Goal: Obtain resource: Download file/media

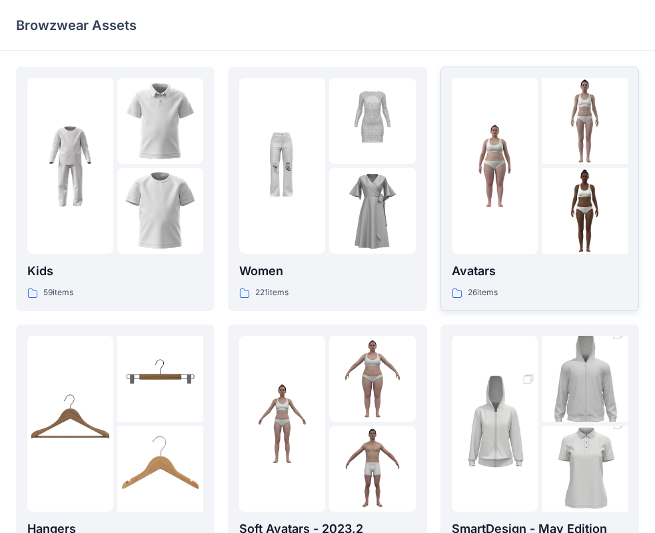
click at [540, 269] on p "Avatars" at bounding box center [540, 271] width 176 height 19
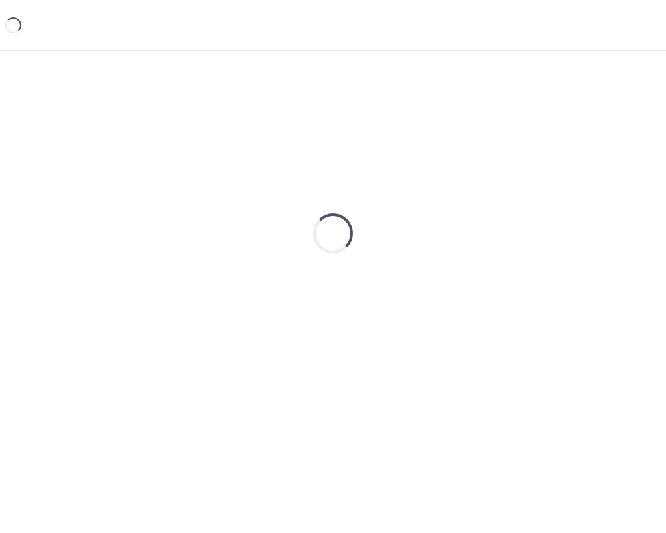
click at [540, 269] on div "Loading..." at bounding box center [333, 233] width 634 height 333
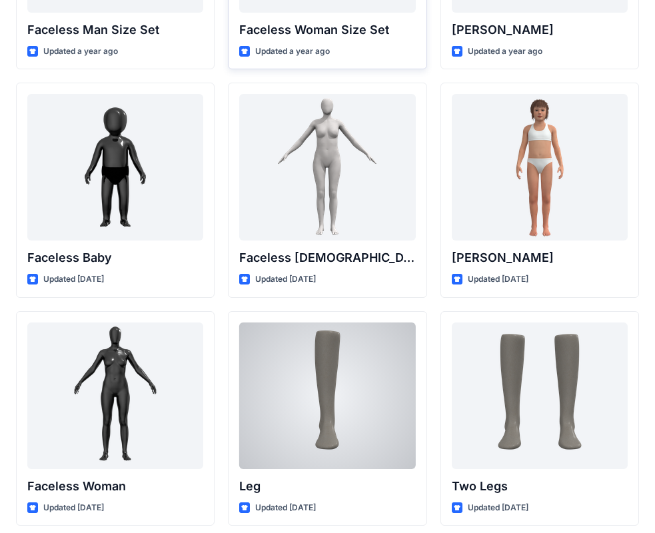
scroll to position [1163, 0]
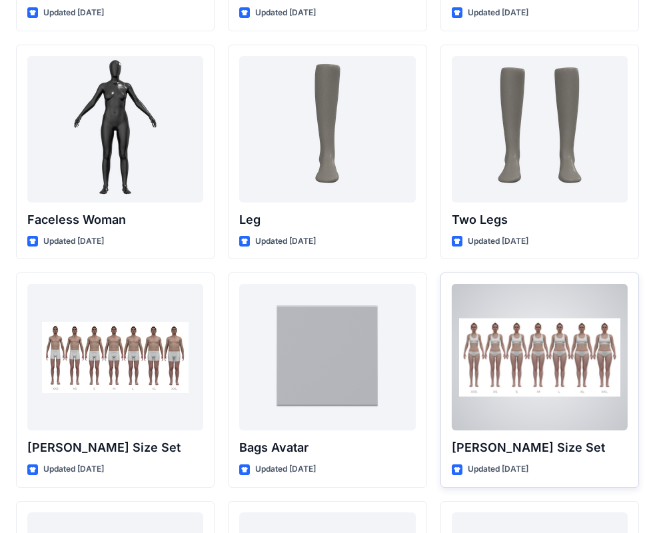
click at [549, 411] on div at bounding box center [540, 357] width 176 height 147
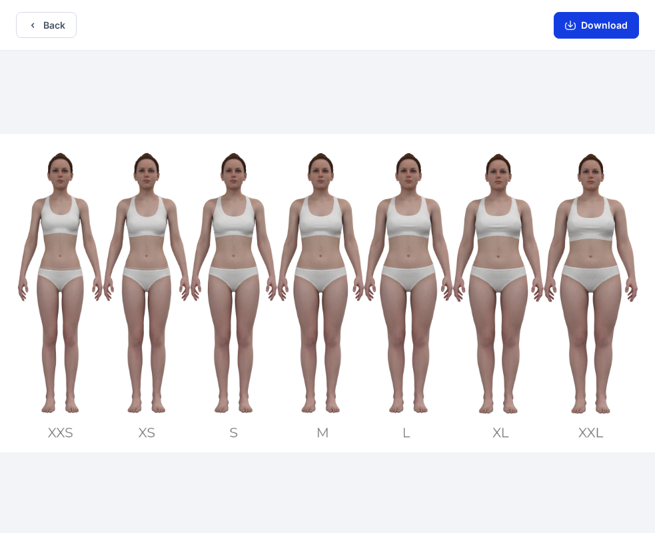
click at [592, 27] on button "Download" at bounding box center [596, 25] width 85 height 27
click at [614, 17] on button "Download" at bounding box center [596, 25] width 85 height 27
click at [36, 22] on icon "button" at bounding box center [32, 25] width 11 height 11
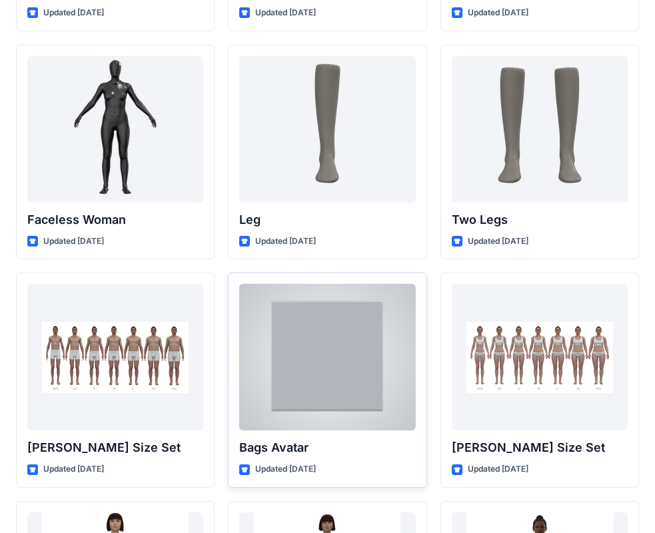
scroll to position [1410, 0]
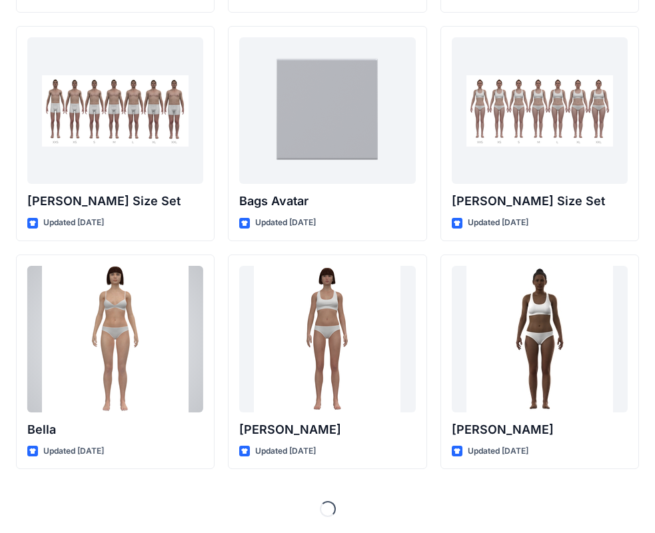
click at [128, 359] on div at bounding box center [115, 339] width 176 height 147
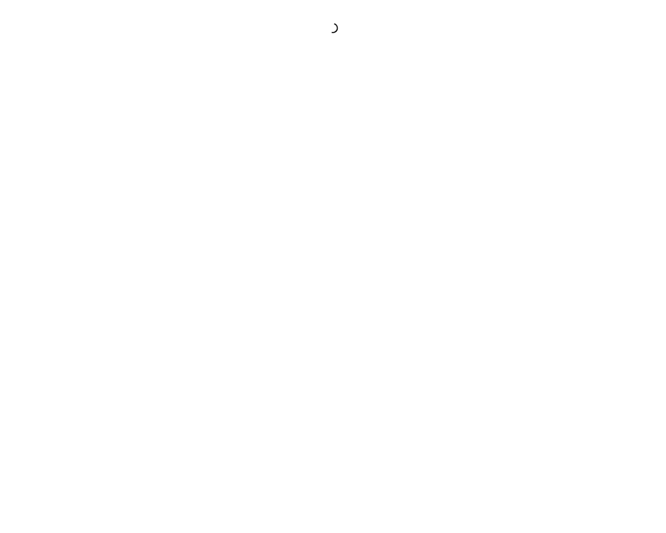
click at [129, 359] on div at bounding box center [333, 266] width 666 height 533
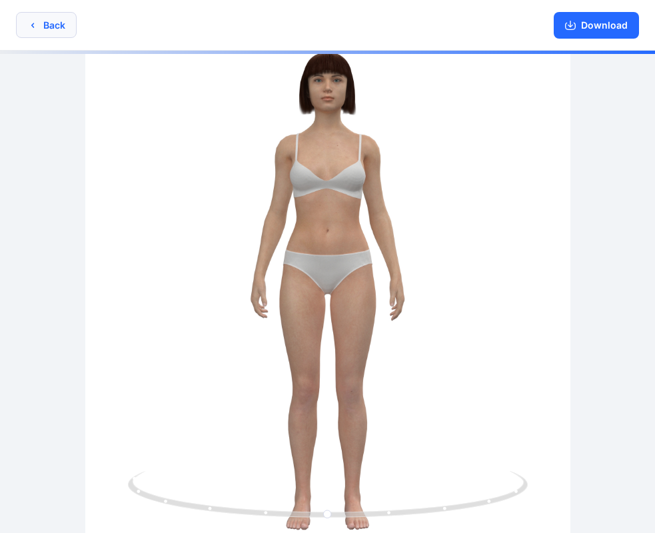
click at [54, 32] on button "Back" at bounding box center [46, 25] width 61 height 26
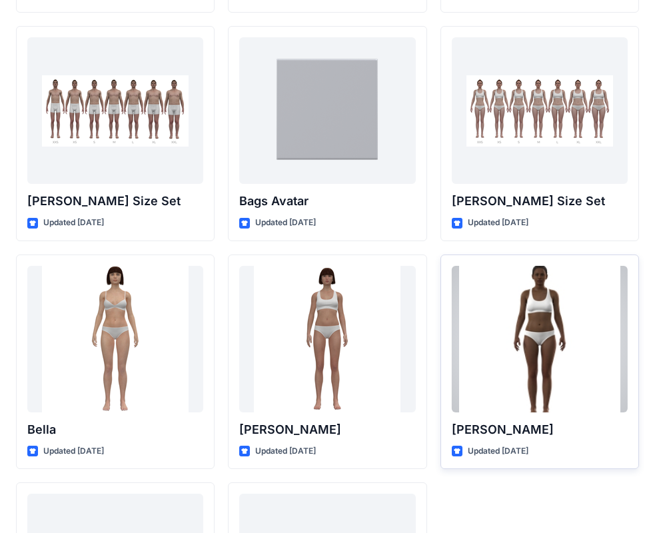
scroll to position [1591, 0]
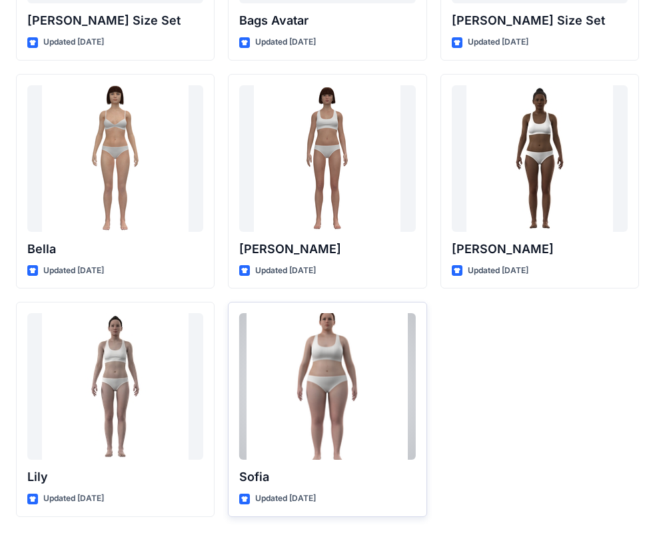
click at [383, 396] on div at bounding box center [327, 386] width 176 height 147
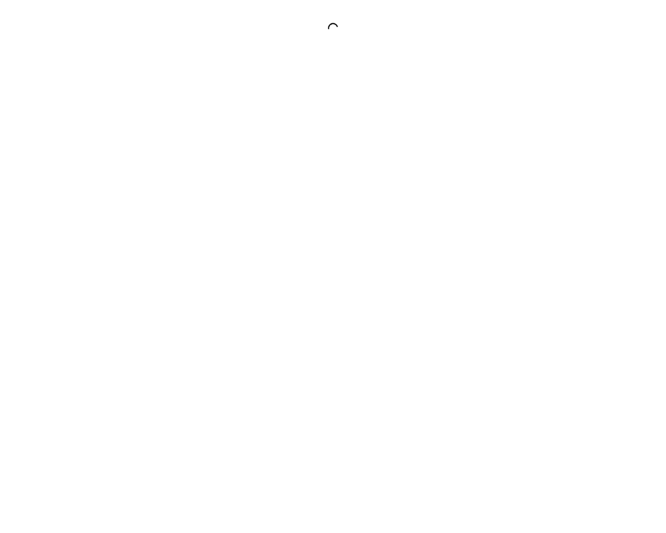
click at [383, 396] on div at bounding box center [333, 266] width 666 height 533
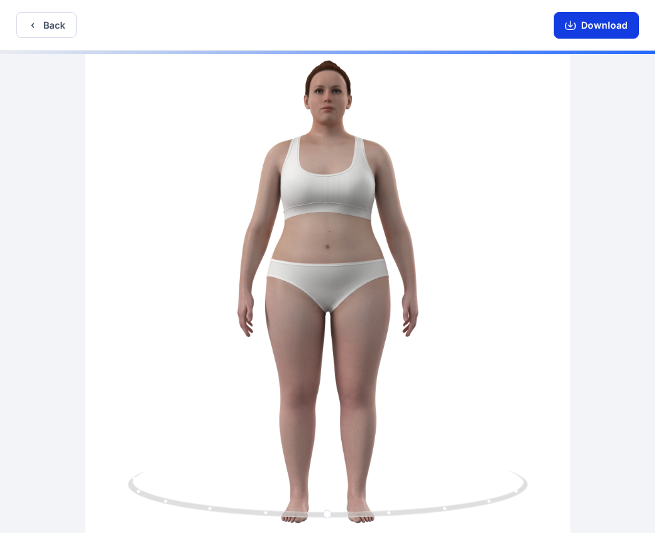
click at [576, 19] on button "Download" at bounding box center [596, 25] width 85 height 27
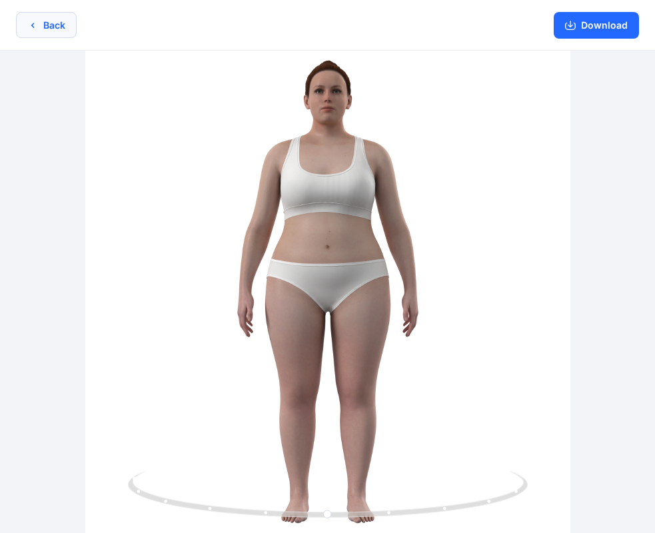
click at [35, 20] on icon "button" at bounding box center [32, 25] width 11 height 11
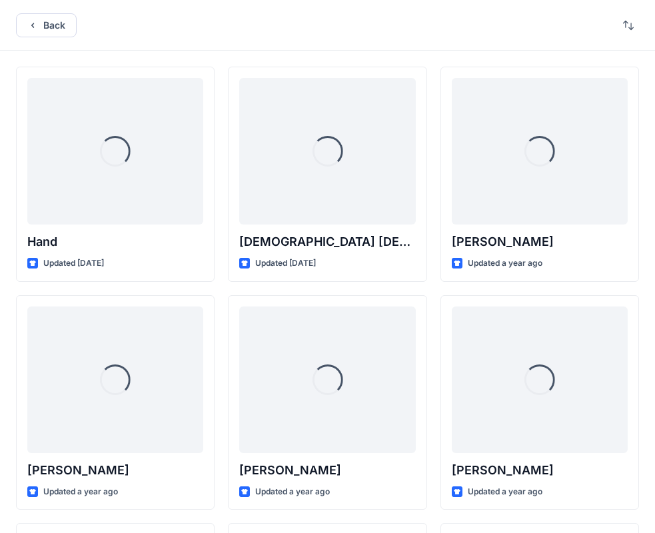
scroll to position [1591, 0]
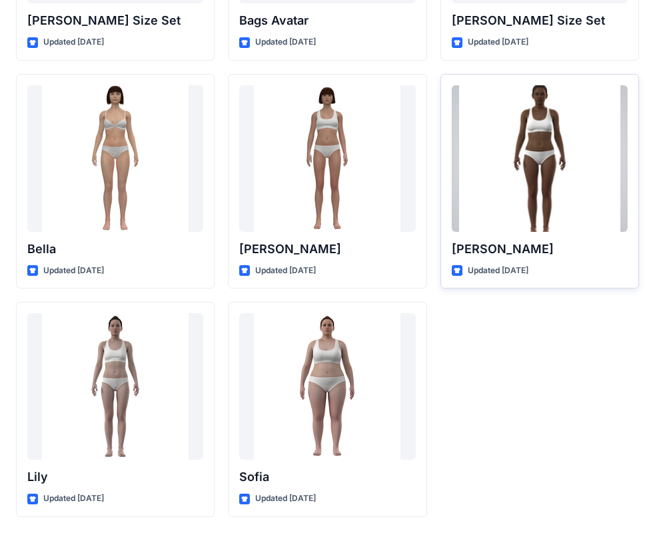
click at [510, 211] on div at bounding box center [540, 158] width 176 height 147
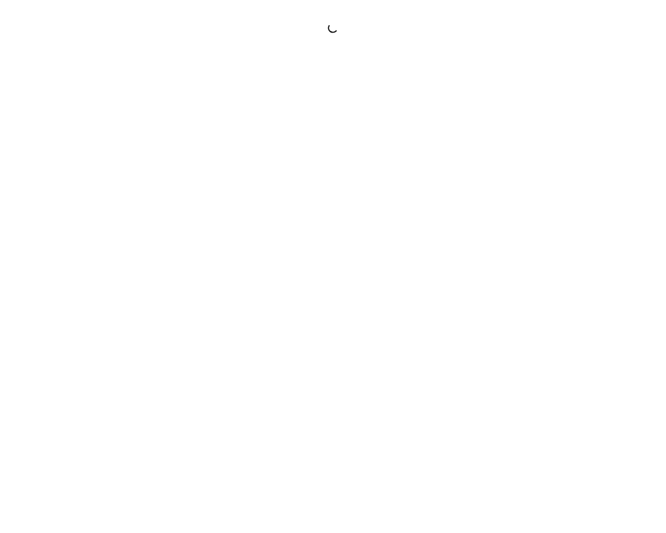
click at [510, 211] on div at bounding box center [333, 266] width 666 height 533
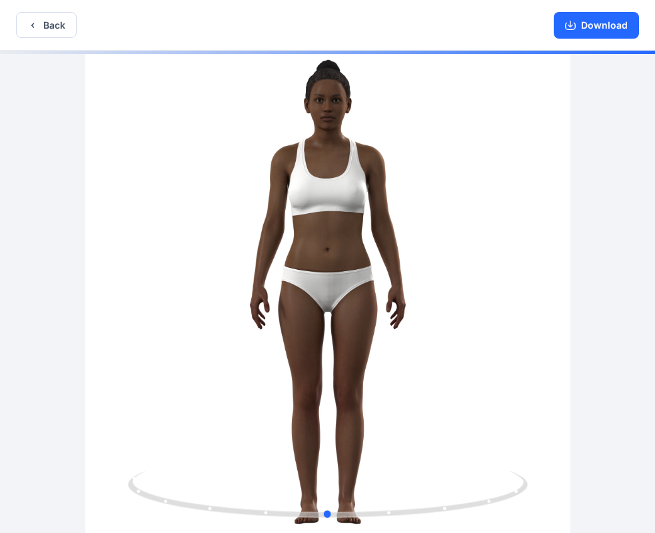
click at [510, 211] on div at bounding box center [327, 293] width 655 height 485
click at [472, 252] on div at bounding box center [327, 293] width 655 height 485
click at [39, 27] on button "Back" at bounding box center [46, 25] width 61 height 26
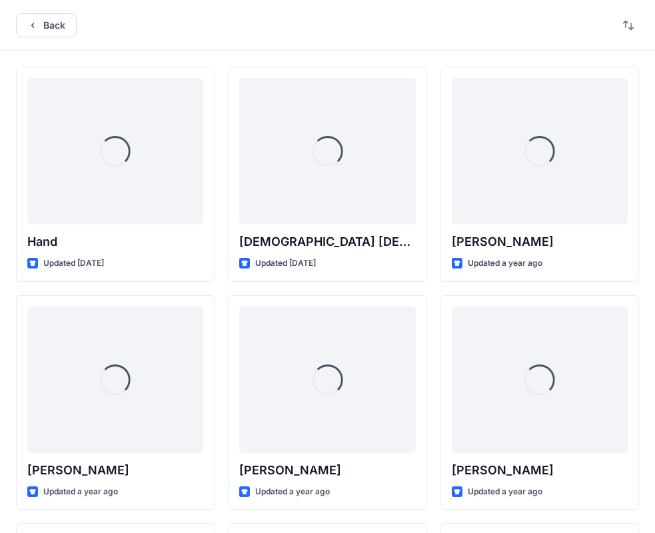
scroll to position [1591, 0]
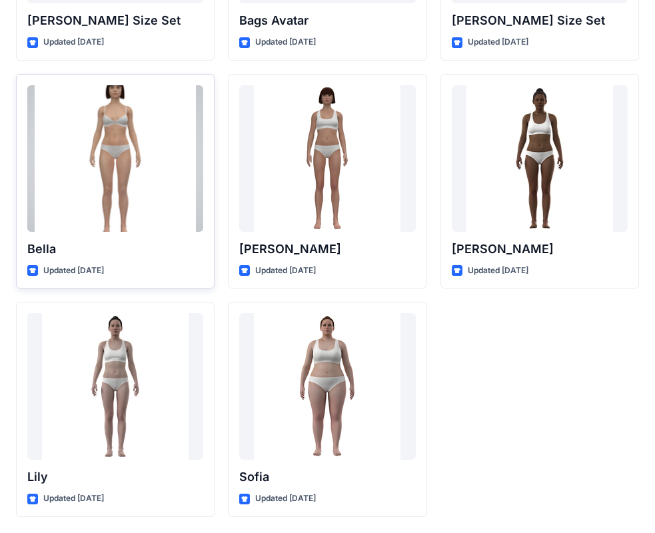
click at [89, 184] on div at bounding box center [115, 158] width 176 height 147
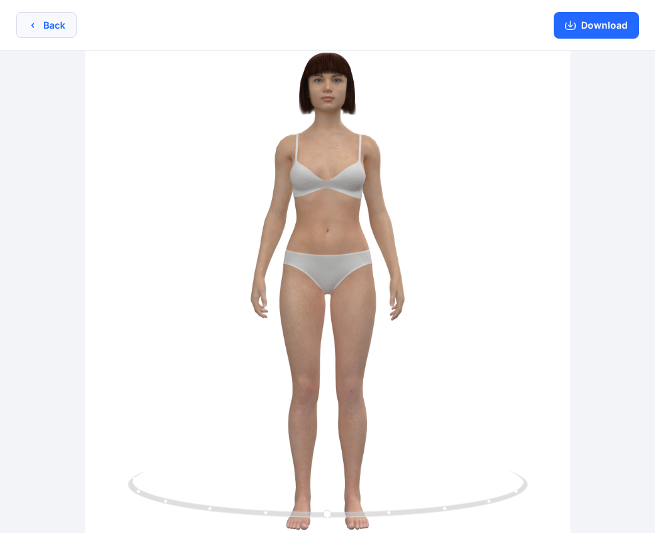
click at [51, 17] on button "Back" at bounding box center [46, 25] width 61 height 26
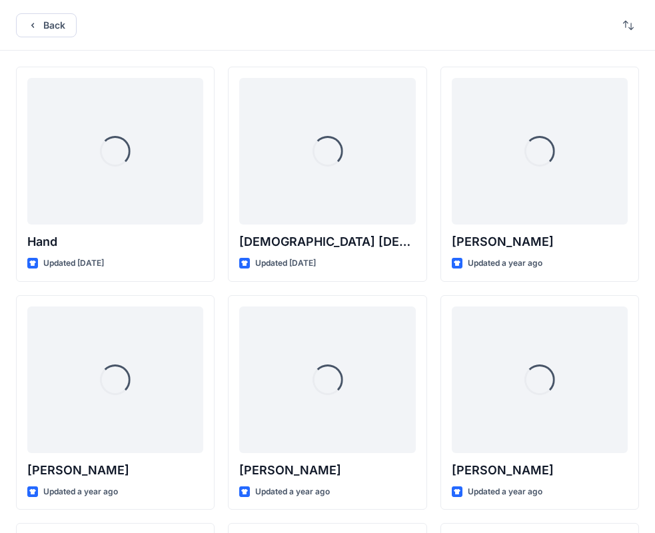
scroll to position [1591, 0]
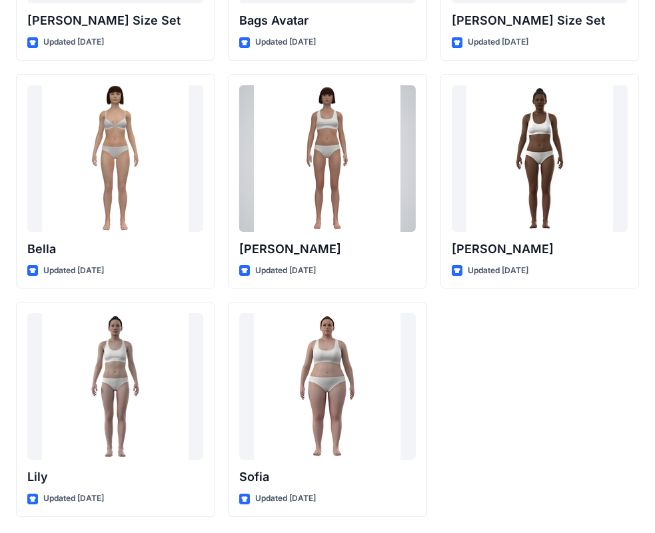
click at [268, 163] on div at bounding box center [327, 158] width 176 height 147
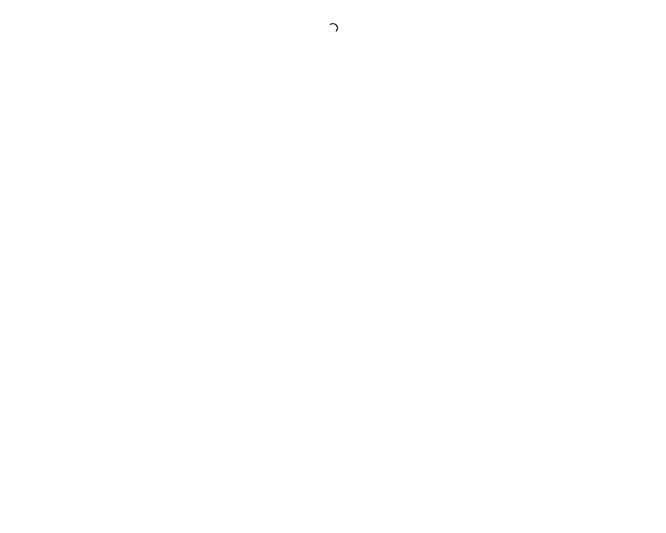
click at [268, 163] on div at bounding box center [333, 266] width 666 height 533
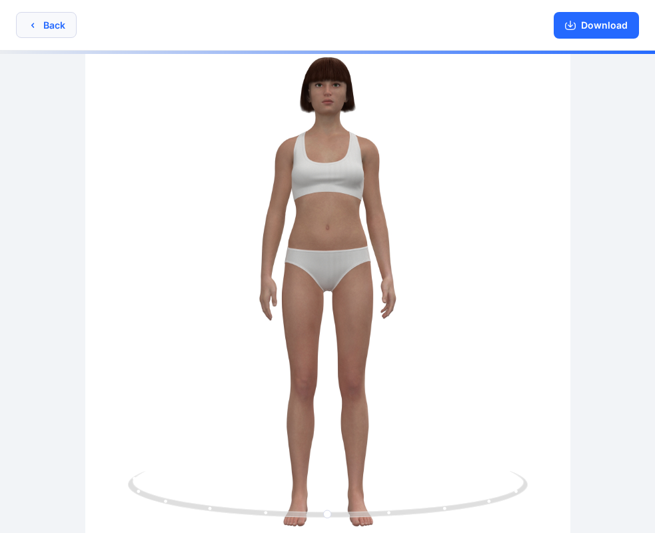
click at [64, 17] on button "Back" at bounding box center [46, 25] width 61 height 26
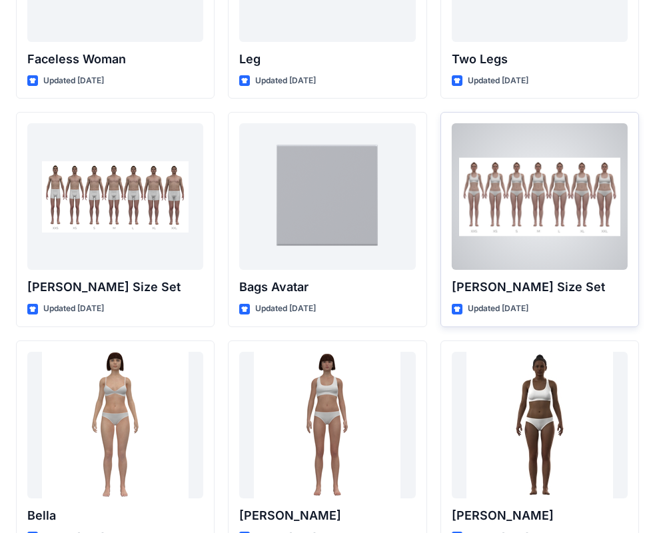
scroll to position [1591, 0]
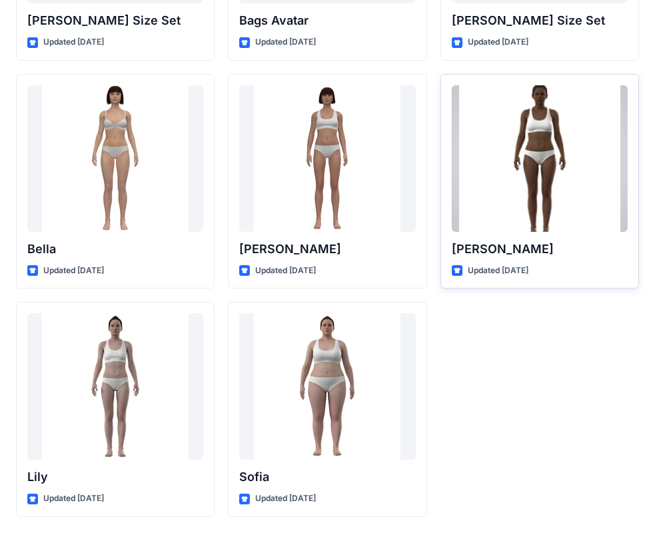
click at [532, 197] on div at bounding box center [540, 158] width 176 height 147
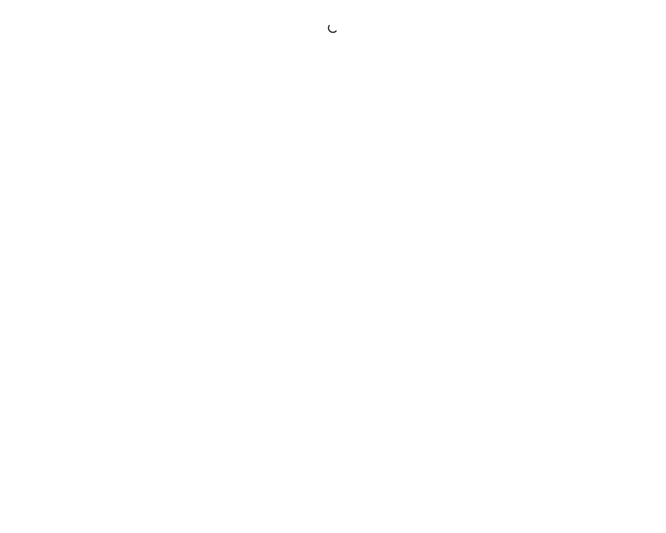
click at [532, 197] on div at bounding box center [333, 266] width 666 height 533
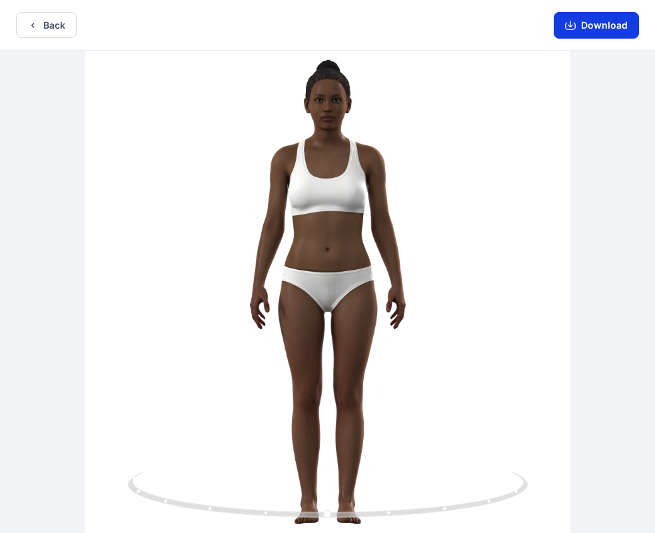
click at [596, 23] on button "Download" at bounding box center [596, 25] width 85 height 27
click at [574, 31] on button "Download" at bounding box center [596, 25] width 85 height 27
